Goal: Check status: Check status

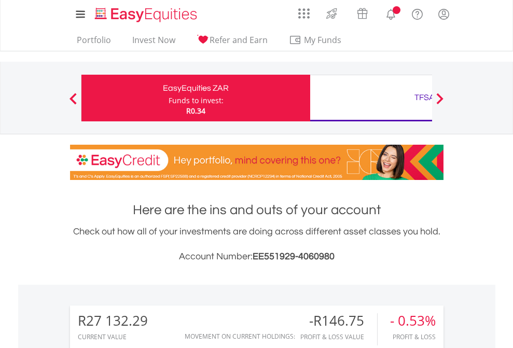
scroll to position [100, 163]
click at [169, 98] on div "Funds to invest:" at bounding box center [196, 100] width 55 height 10
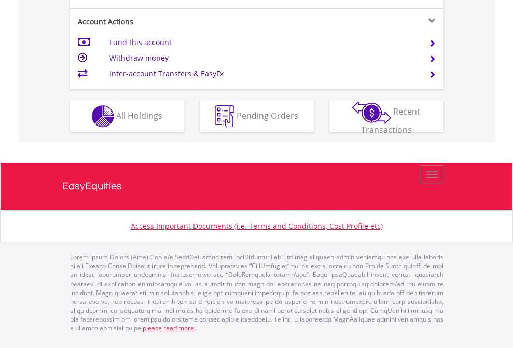
scroll to position [974, 0]
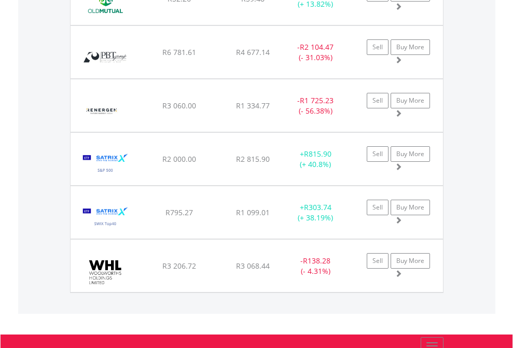
scroll to position [100, 163]
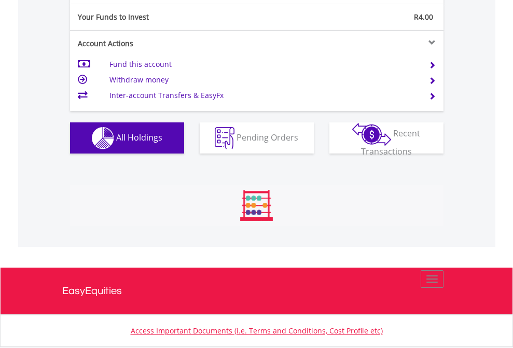
scroll to position [1154, 0]
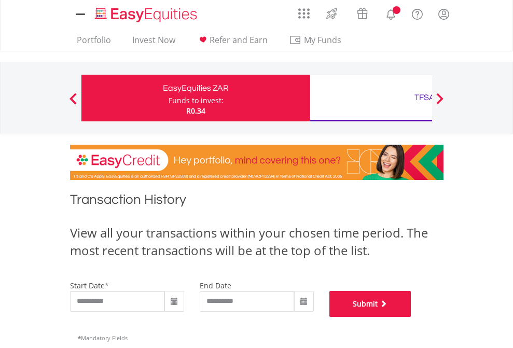
click at [412, 317] on button "Submit" at bounding box center [371, 304] width 82 height 26
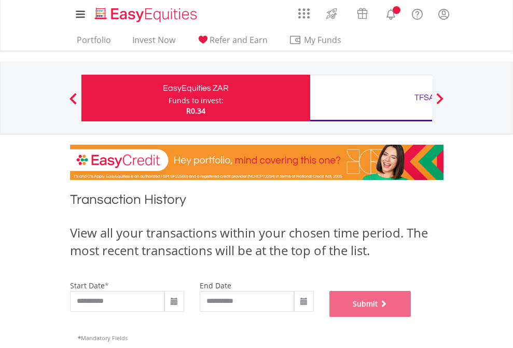
scroll to position [421, 0]
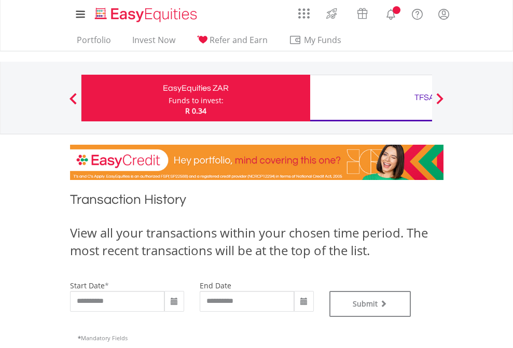
click at [371, 98] on div "TFSA" at bounding box center [425, 97] width 216 height 15
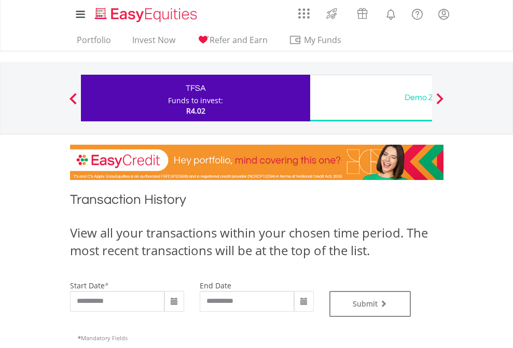
type input "**********"
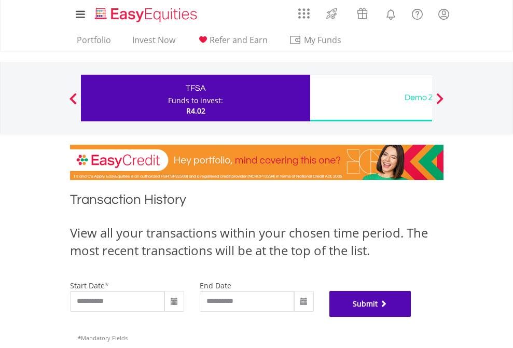
click at [412, 317] on button "Submit" at bounding box center [371, 304] width 82 height 26
